Goal: Communication & Community: Answer question/provide support

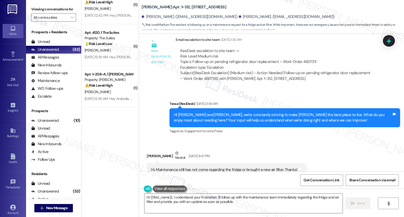
scroll to position [914, 0]
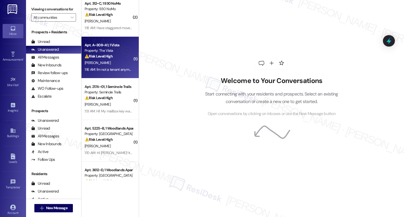
scroll to position [411, 0]
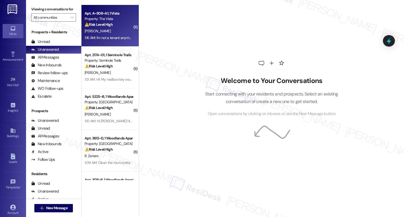
click at [118, 30] on div "[PERSON_NAME]" at bounding box center [108, 31] width 49 height 7
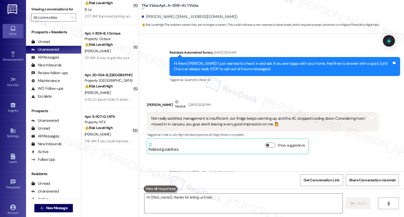
scroll to position [0, 0]
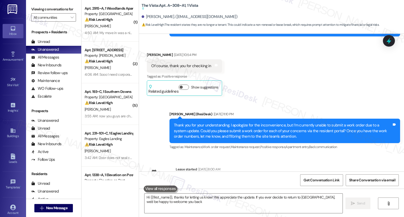
type textarea "Hi {{first_name}}, thanks for letting us know! We appreciate the update. If you…"
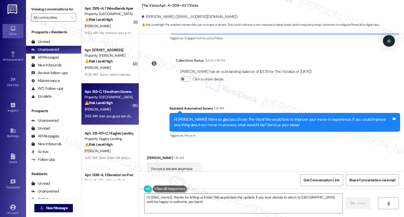
scroll to position [457, 0]
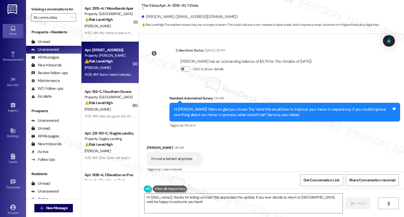
click at [112, 58] on div "Property: Brea Frisco" at bounding box center [109, 55] width 48 height 5
type textarea "Hi {{first_name}}, thanks for letting us know! We appreciate the update. If you…"
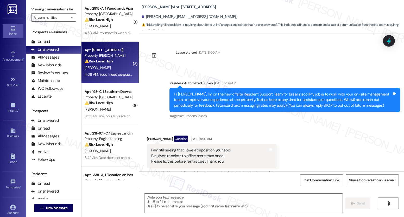
scroll to position [5849, 0]
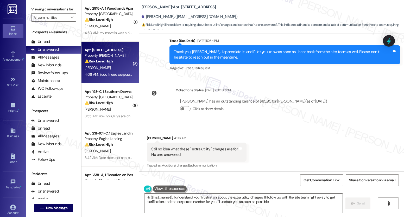
type textarea "Hi {{first_name}}, I understand your frustration about the extra utility charge…"
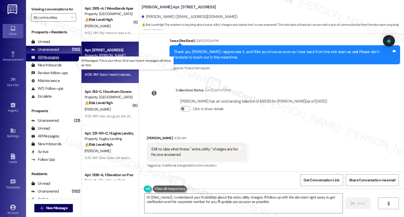
click at [51, 60] on div "All Messages" at bounding box center [45, 57] width 28 height 5
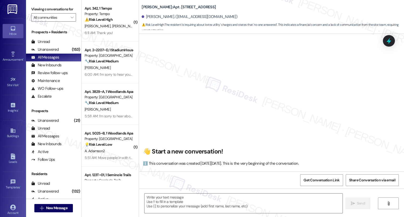
scroll to position [5849, 0]
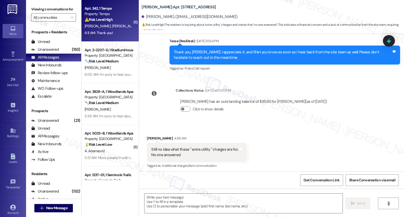
type textarea "Fetching suggested responses. Please feel free to read through the conversation…"
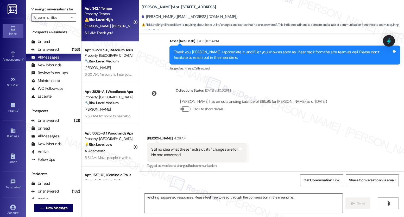
click at [112, 33] on div "6:11 AM: Thank you! 6:11 AM: Thank you!" at bounding box center [108, 33] width 49 height 7
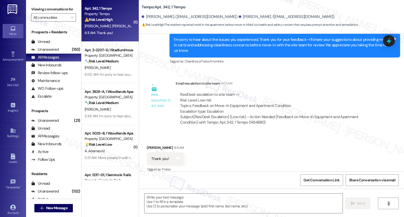
scroll to position [164, 0]
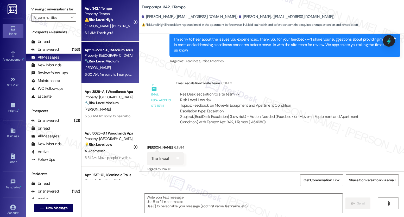
click at [101, 69] on span "N. Pfefferkorn" at bounding box center [98, 67] width 26 height 5
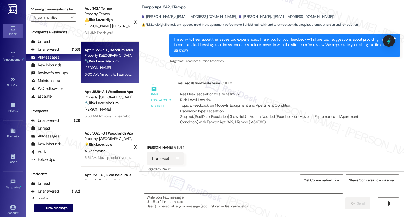
type textarea "Fetching suggested responses. Please feel free to read through the conversation…"
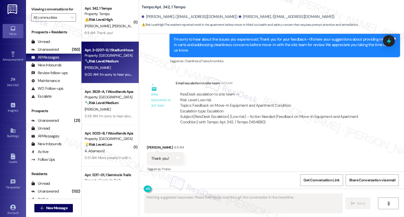
scroll to position [115, 0]
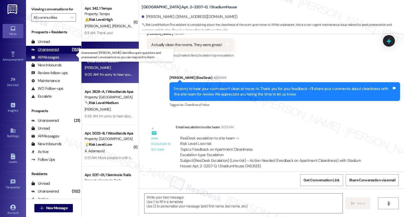
click at [57, 52] on div "Unanswered" at bounding box center [45, 49] width 28 height 5
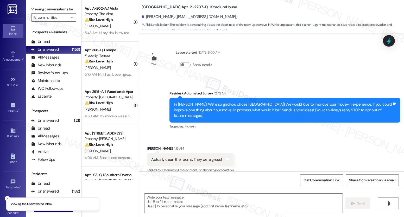
type textarea "Fetching suggested responses. Please feel free to read through the conversation…"
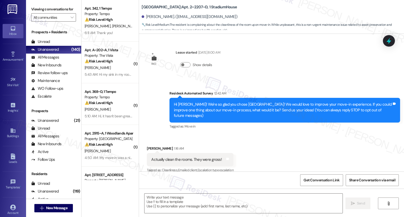
scroll to position [1, 0]
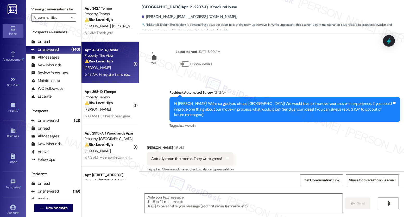
click at [109, 61] on strong "⚠️ Risk Level: High" at bounding box center [99, 61] width 28 height 5
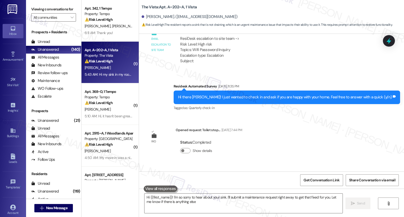
type textarea "Hi {{first_name}}! I'm so sorry to hear about your sink. I'll submit a maintena…"
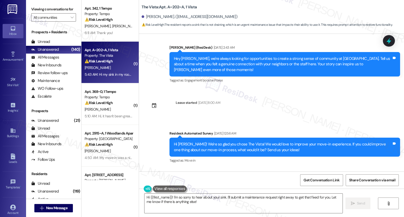
scroll to position [1239, 0]
